Goal: Navigation & Orientation: Understand site structure

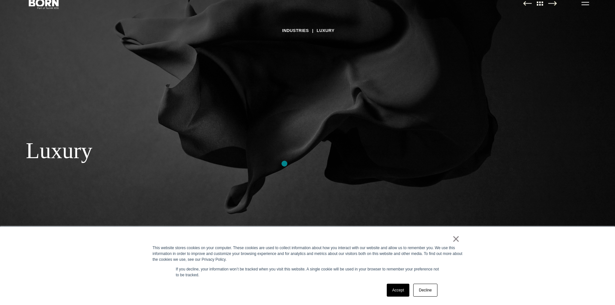
scroll to position [65, 0]
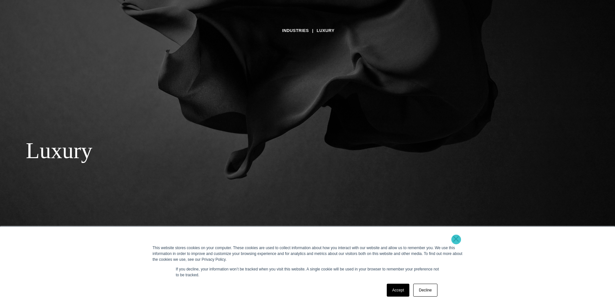
click at [456, 240] on link "×" at bounding box center [456, 239] width 8 height 6
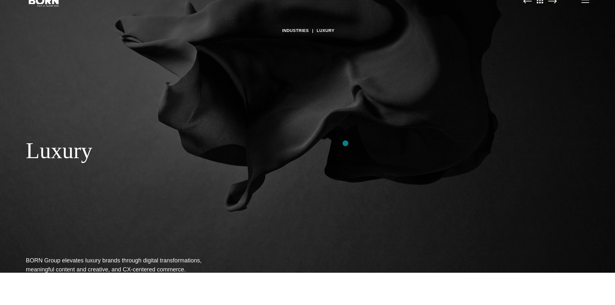
scroll to position [0, 0]
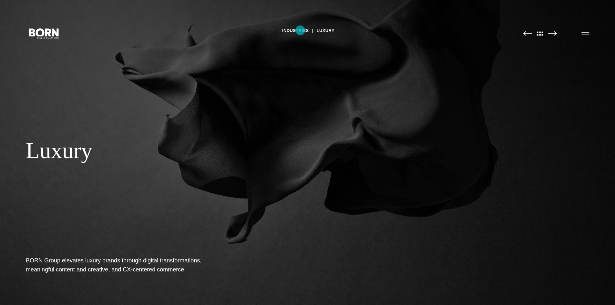
click at [300, 30] on link "Industries" at bounding box center [295, 31] width 27 height 10
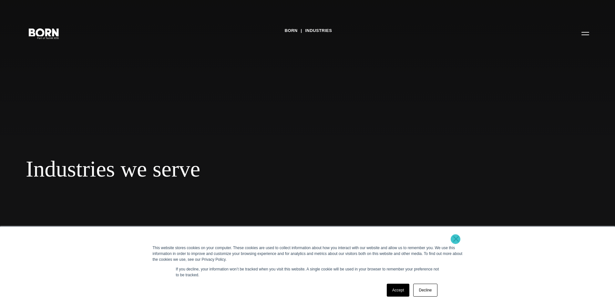
click at [455, 239] on link "×" at bounding box center [456, 239] width 8 height 6
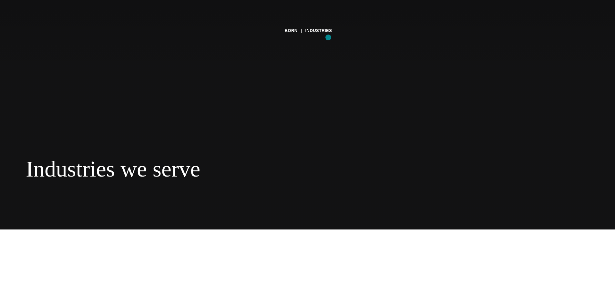
scroll to position [65, 0]
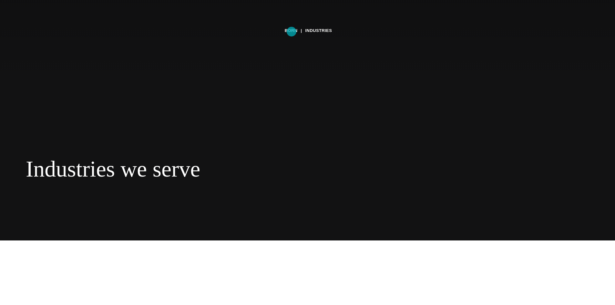
click at [291, 32] on link "BORN" at bounding box center [291, 31] width 13 height 10
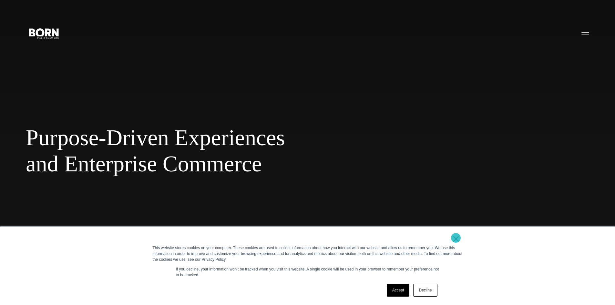
click at [456, 238] on link "×" at bounding box center [456, 239] width 8 height 6
